Goal: Find specific page/section: Find specific page/section

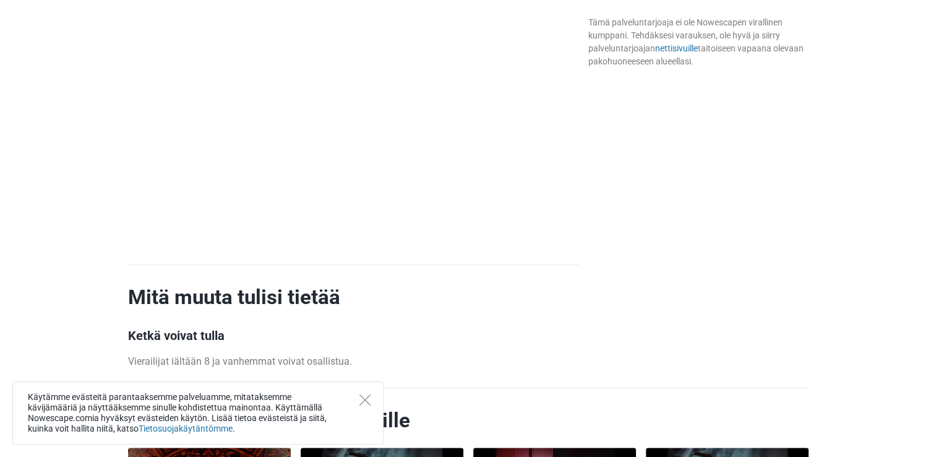
scroll to position [1052, 0]
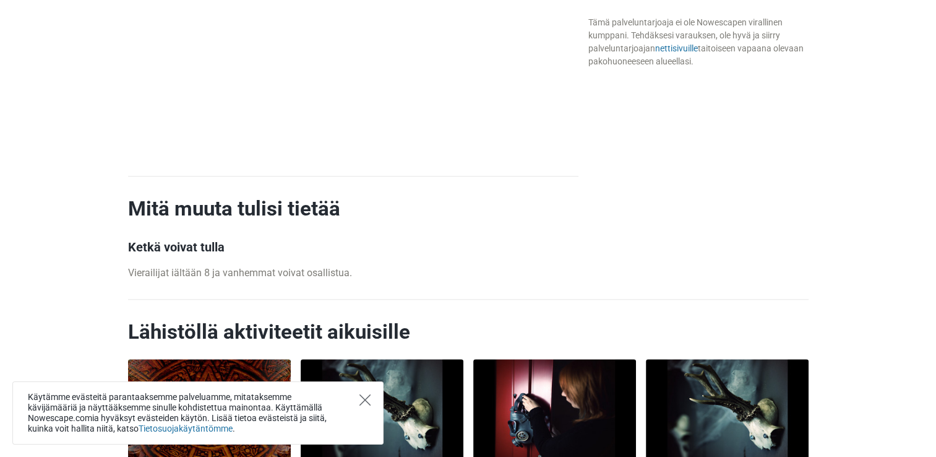
click at [367, 399] on icon "Close" at bounding box center [365, 399] width 11 height 11
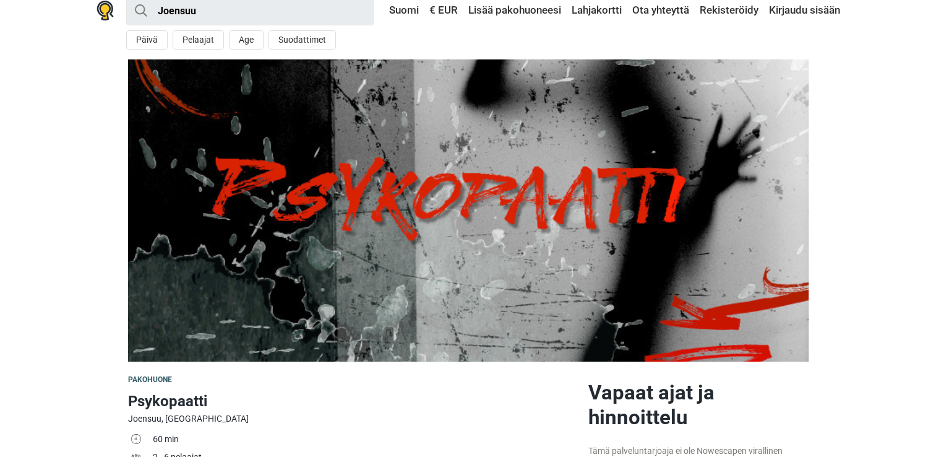
scroll to position [0, 0]
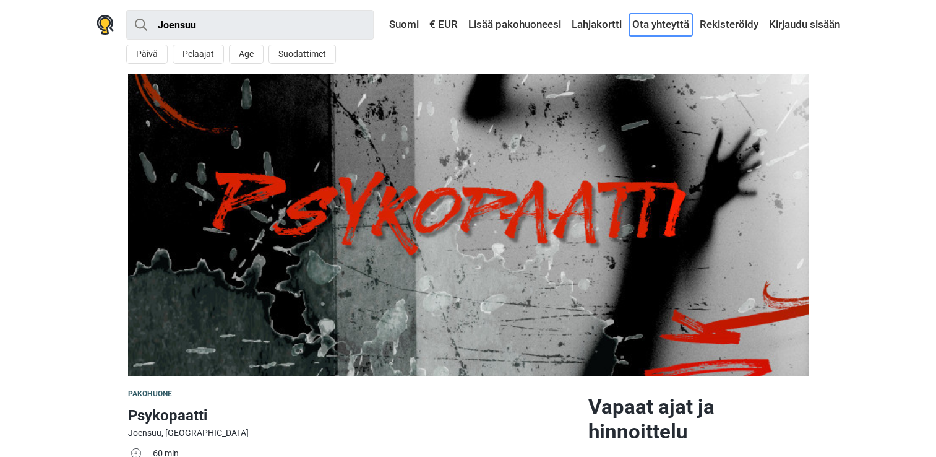
click at [651, 27] on link "Ota yhteyttä" at bounding box center [660, 25] width 63 height 22
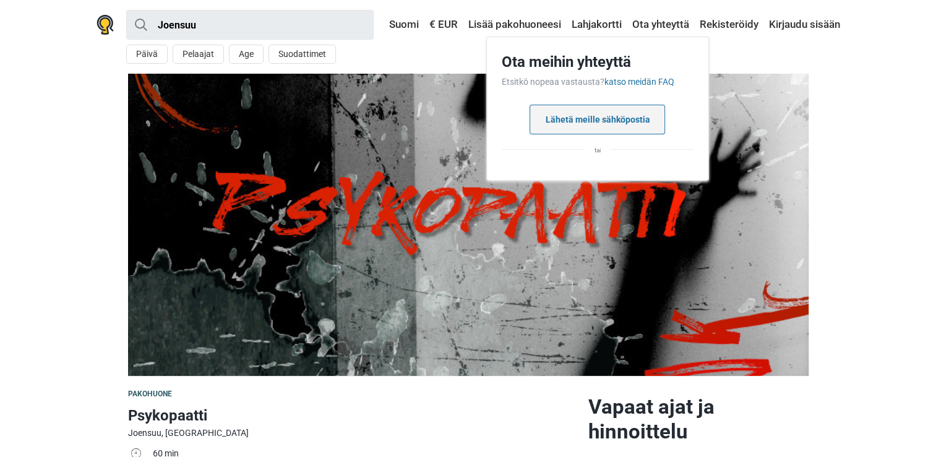
click at [589, 125] on button "Lähetä meille sähköpostia" at bounding box center [598, 120] width 136 height 30
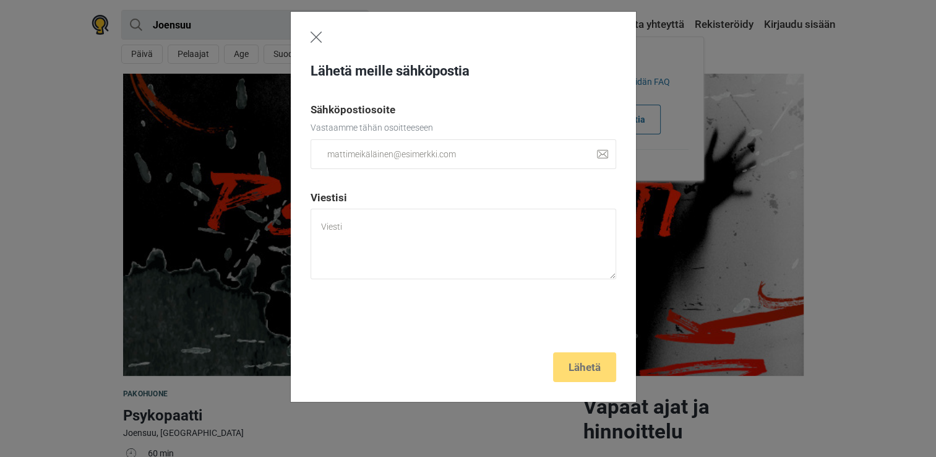
click at [316, 41] on img "Close" at bounding box center [316, 37] width 11 height 11
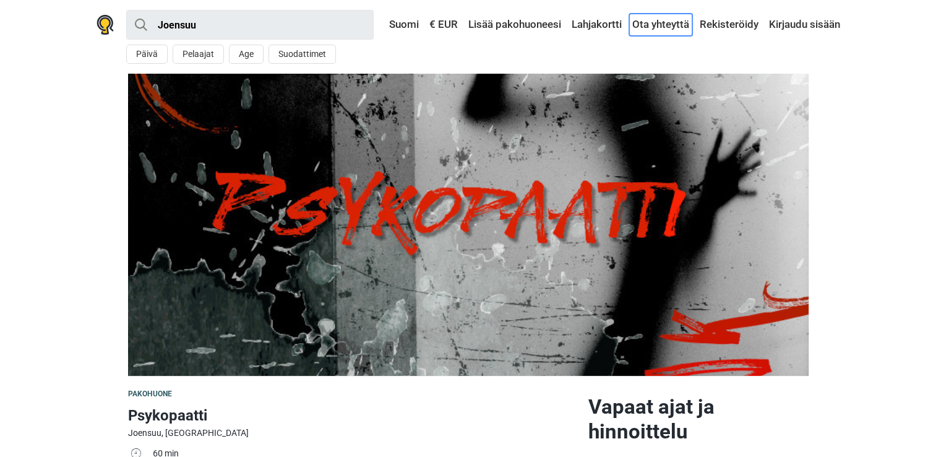
click at [668, 24] on link "Ota yhteyttä" at bounding box center [660, 25] width 63 height 22
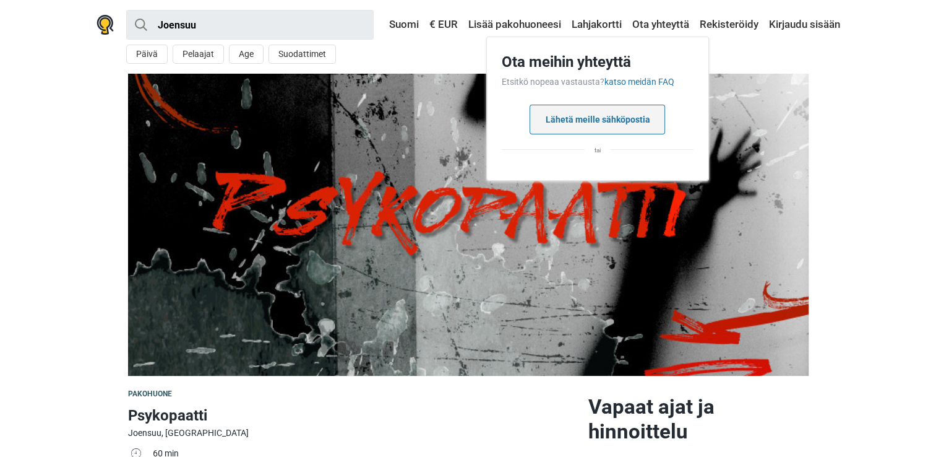
click at [623, 116] on button "Lähetä meille sähköpostia" at bounding box center [598, 120] width 136 height 30
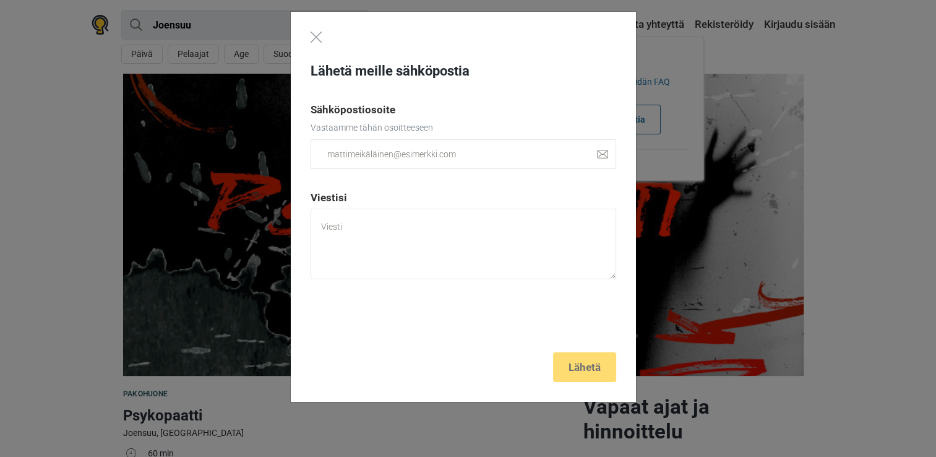
click at [327, 38] on div "Lähetä meille sähköpostia Sähköpostiosoite Vastaamme tähän osoitteeseen Viestis…" at bounding box center [463, 207] width 345 height 391
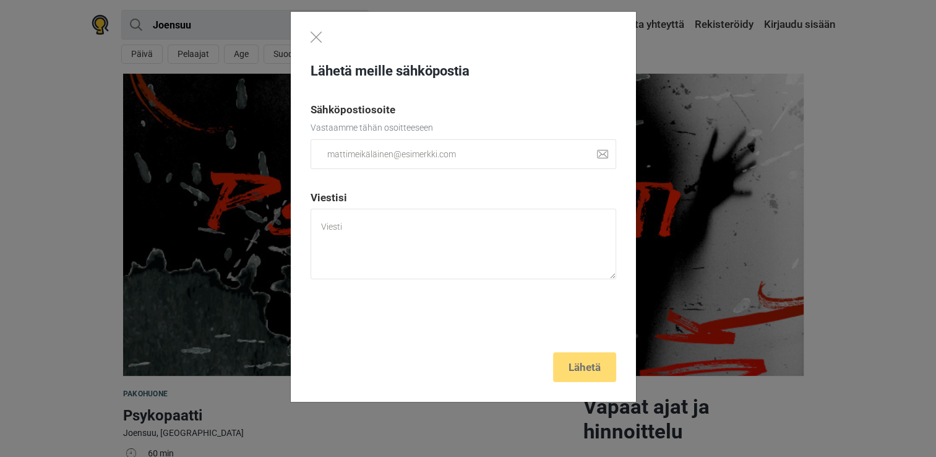
click at [324, 38] on div "Lähetä meille sähköpostia Sähköpostiosoite Vastaamme tähän osoitteeseen Viestis…" at bounding box center [463, 207] width 345 height 391
click at [312, 38] on img "Close" at bounding box center [316, 37] width 11 height 11
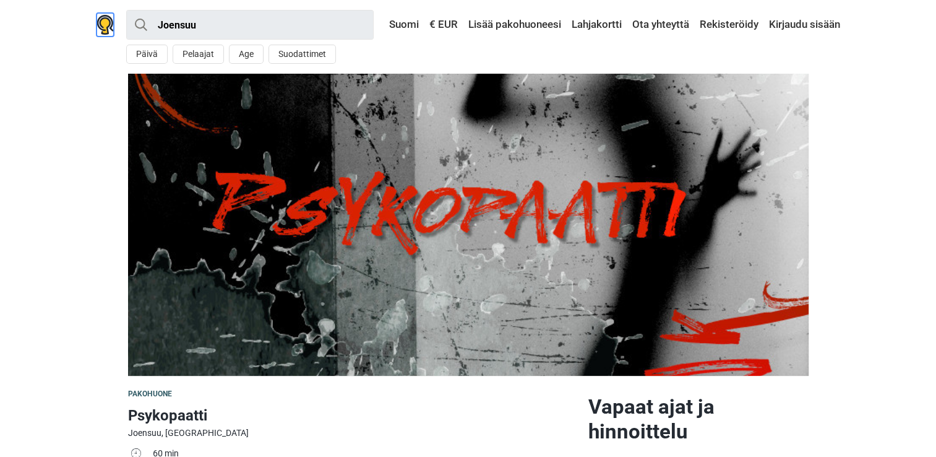
click at [109, 25] on img at bounding box center [105, 25] width 17 height 20
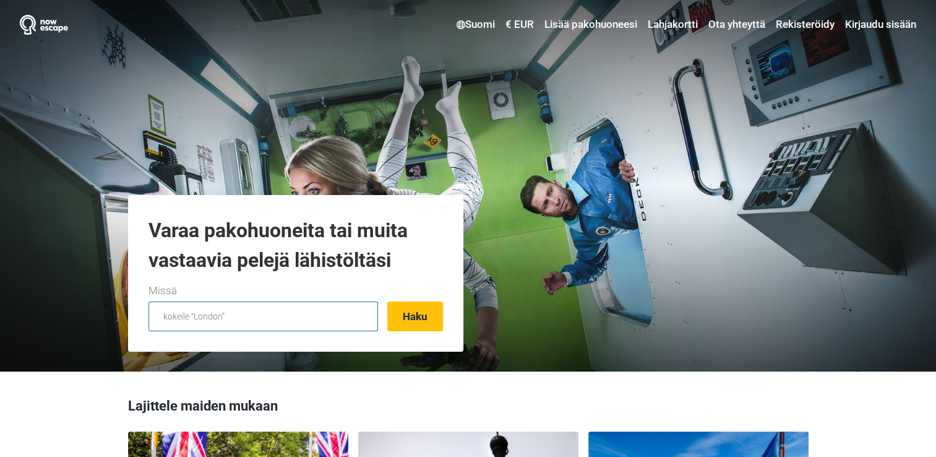
click at [243, 319] on input "text" at bounding box center [264, 316] width 230 height 30
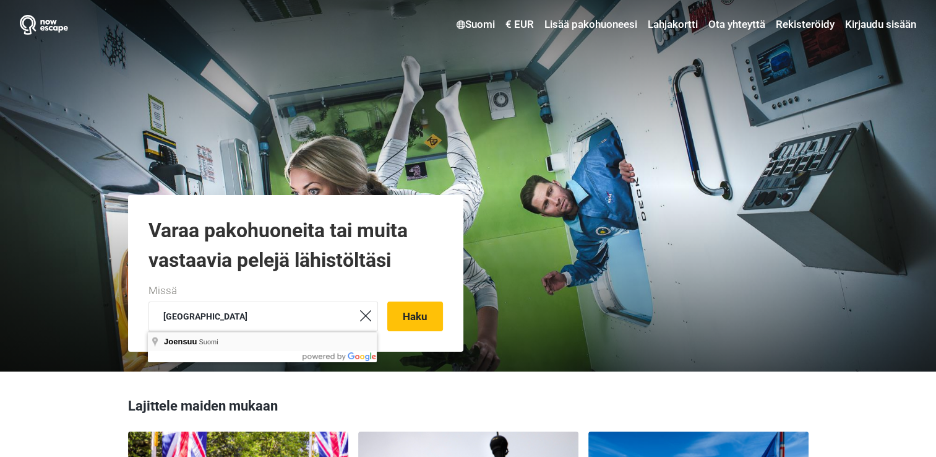
type input "Joensuu, Suomi"
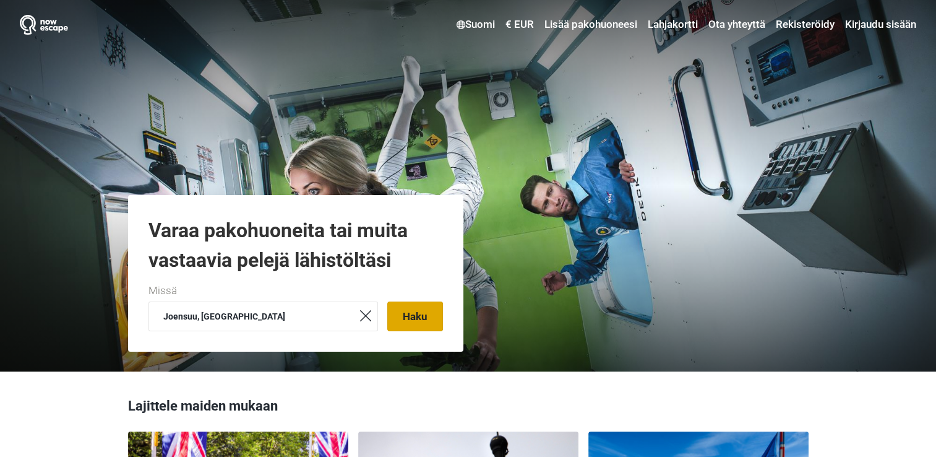
click at [408, 315] on button "Haku" at bounding box center [415, 316] width 56 height 30
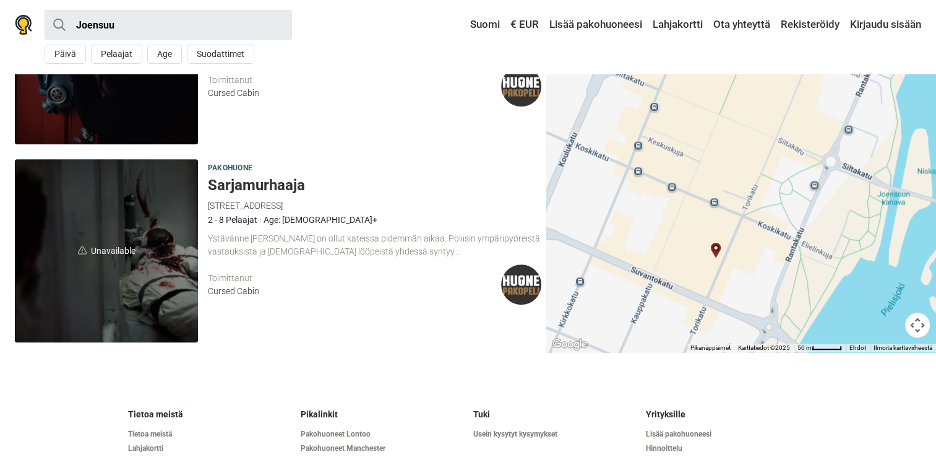
scroll to position [1056, 0]
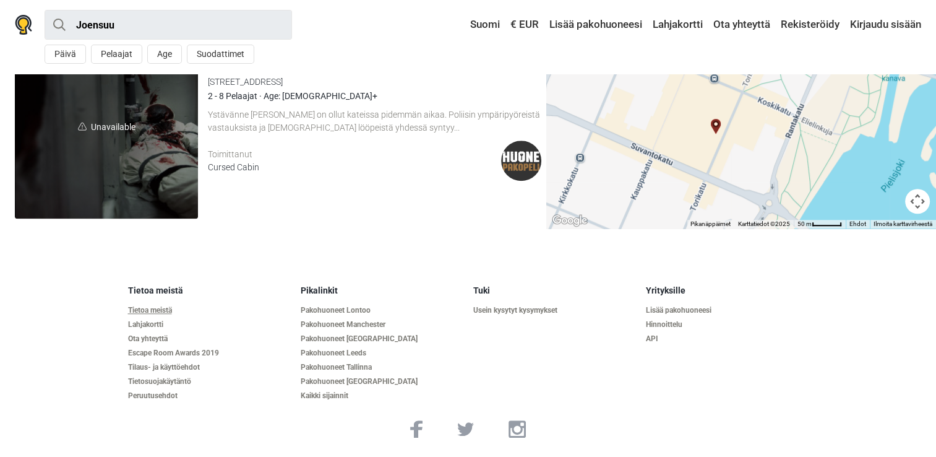
click at [141, 309] on link "Tietoa meistä" at bounding box center [209, 310] width 163 height 9
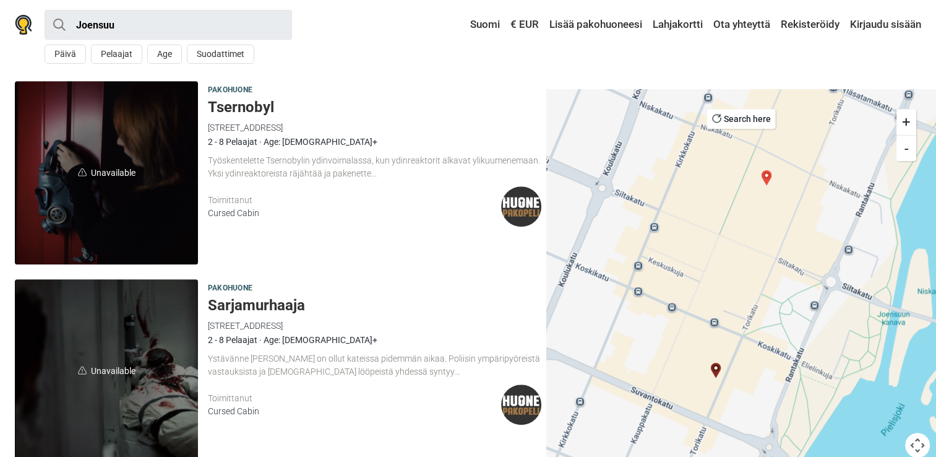
scroll to position [746, 0]
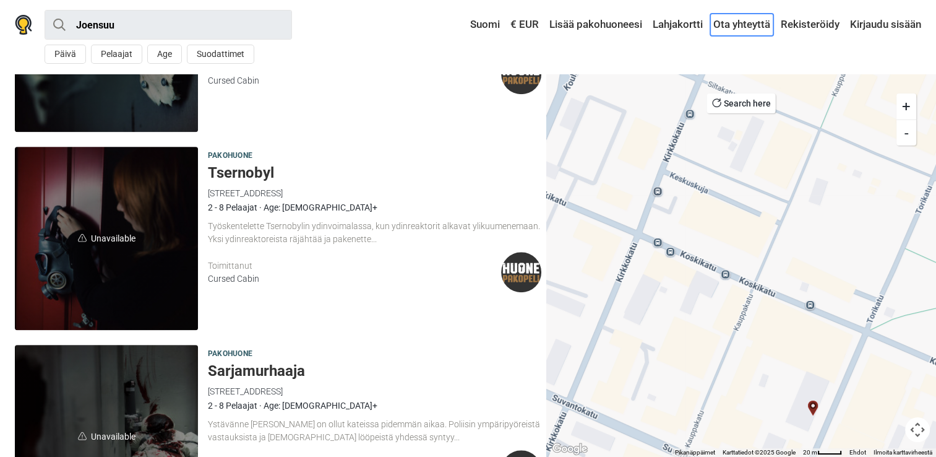
click at [743, 27] on link "Ota yhteyttä" at bounding box center [742, 25] width 63 height 22
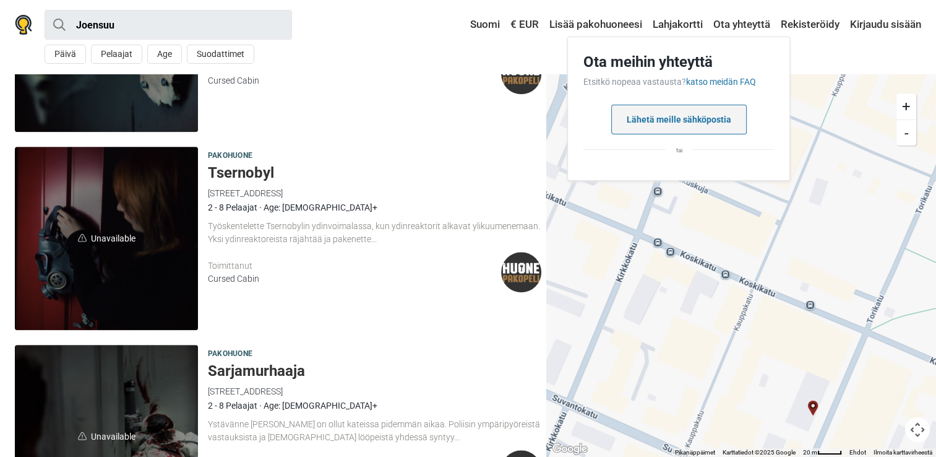
click at [711, 118] on button "Lähetä meille sähköpostia" at bounding box center [679, 120] width 136 height 30
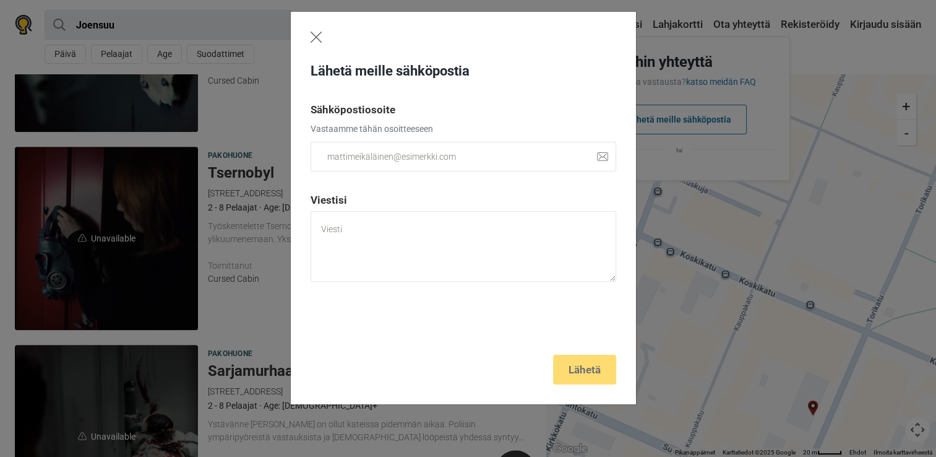
click at [317, 41] on img "Close" at bounding box center [316, 37] width 11 height 11
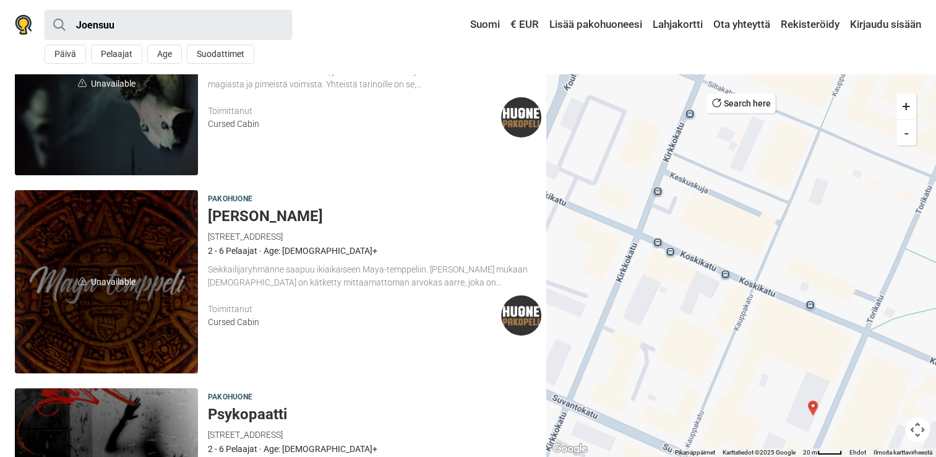
scroll to position [0, 0]
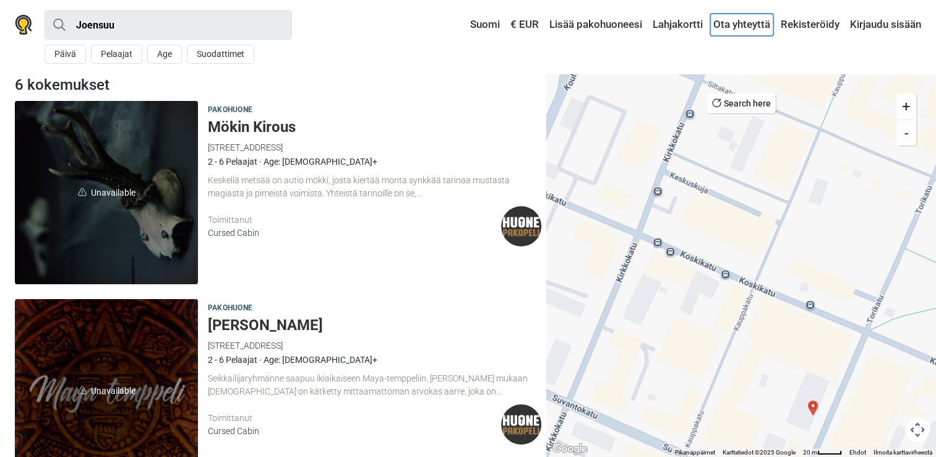
click at [732, 24] on link "Ota yhteyttä" at bounding box center [742, 25] width 63 height 22
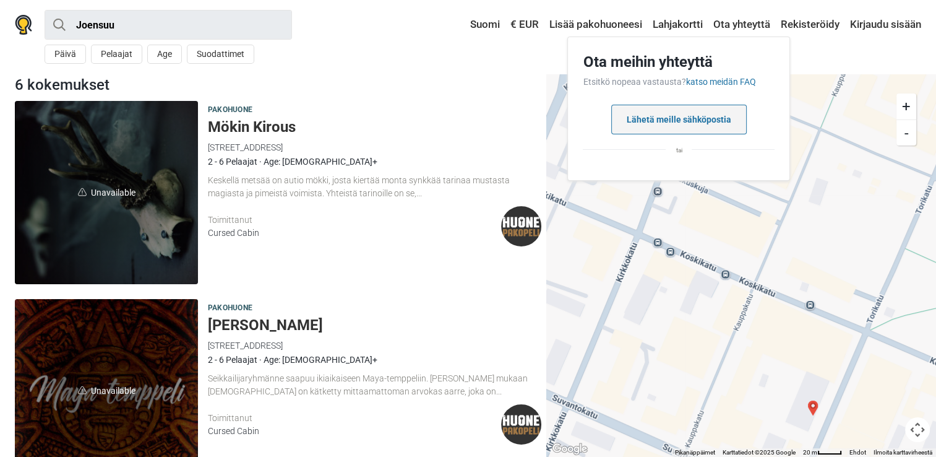
click at [675, 127] on button "Lähetä meille sähköpostia" at bounding box center [679, 120] width 136 height 30
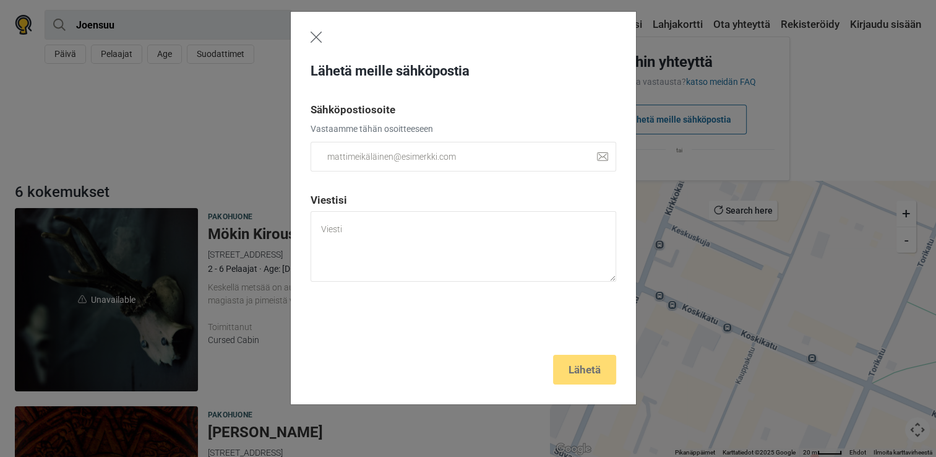
click at [317, 41] on img "Close" at bounding box center [316, 37] width 11 height 11
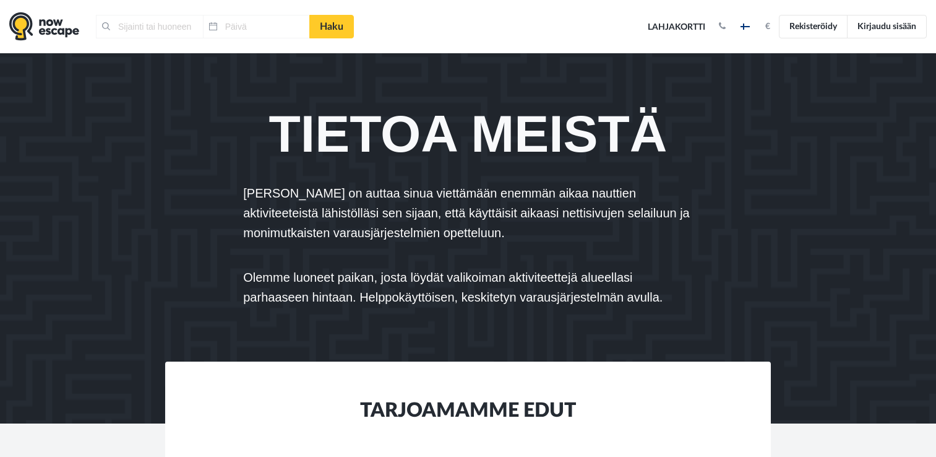
type input "Lieksa, [GEOGRAPHIC_DATA]"
type input "[DATE]"
